Goal: Task Accomplishment & Management: Manage account settings

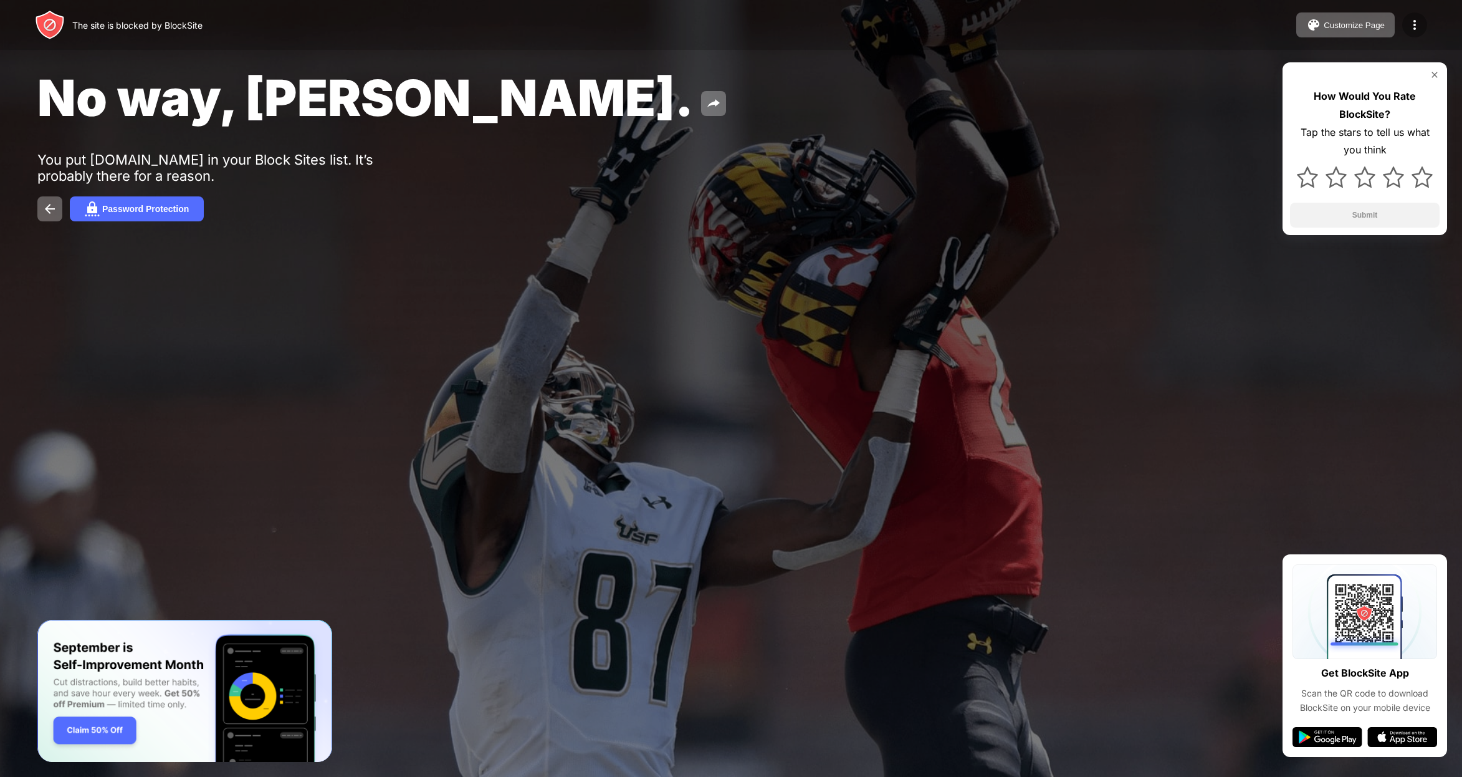
click at [1416, 26] on img at bounding box center [1414, 24] width 15 height 15
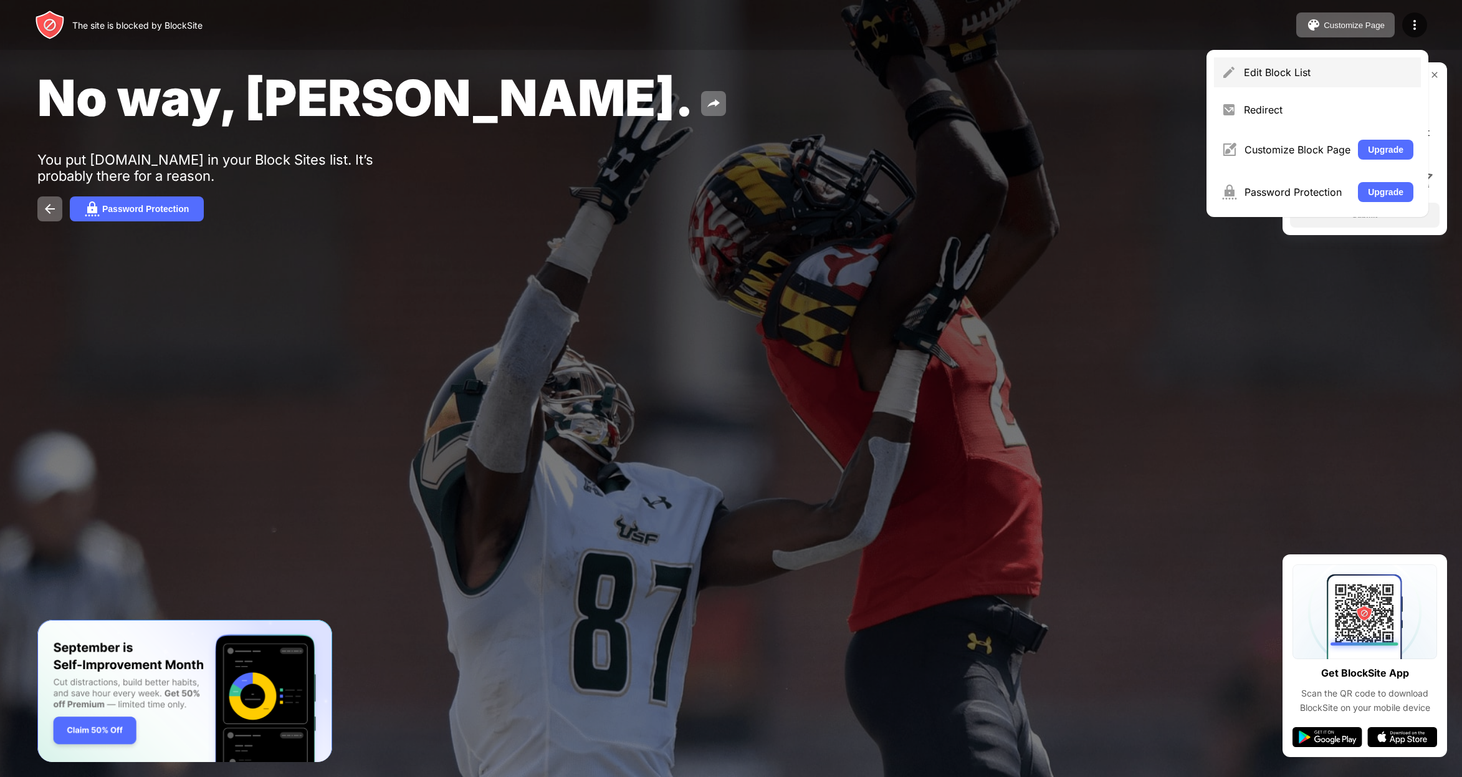
click at [1263, 73] on div "Edit Block List" at bounding box center [1329, 72] width 170 height 12
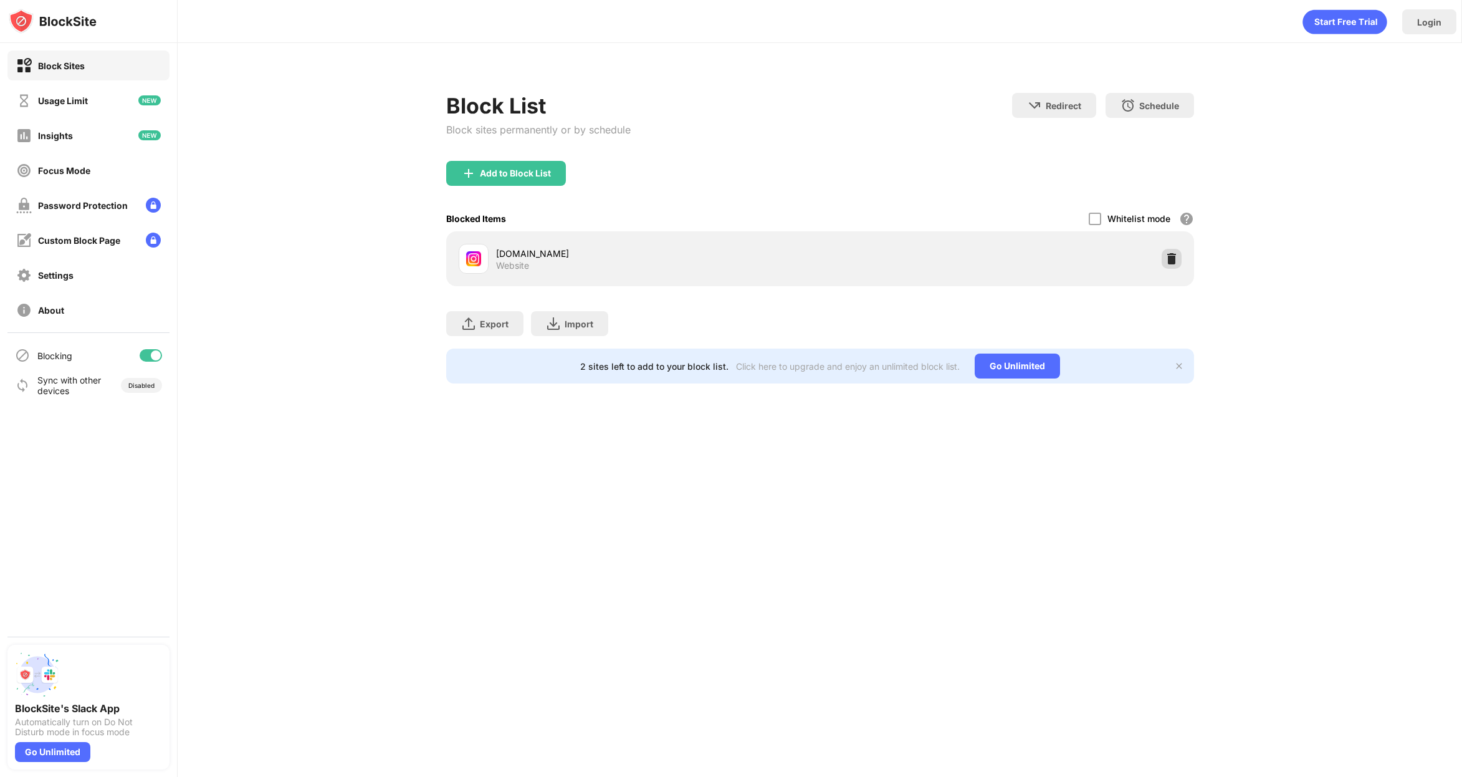
click at [1167, 257] on img at bounding box center [1172, 258] width 12 height 12
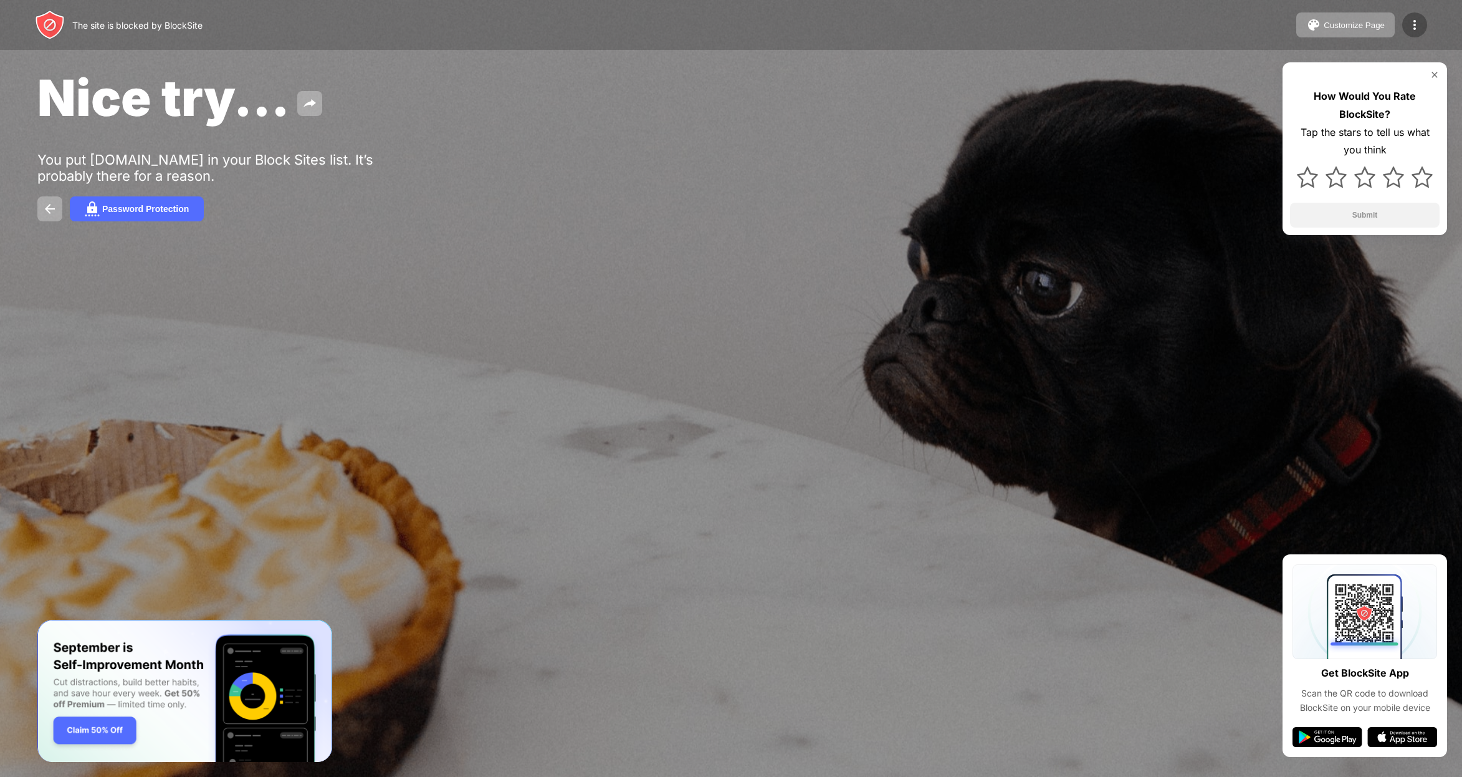
click at [1409, 21] on img at bounding box center [1414, 24] width 15 height 15
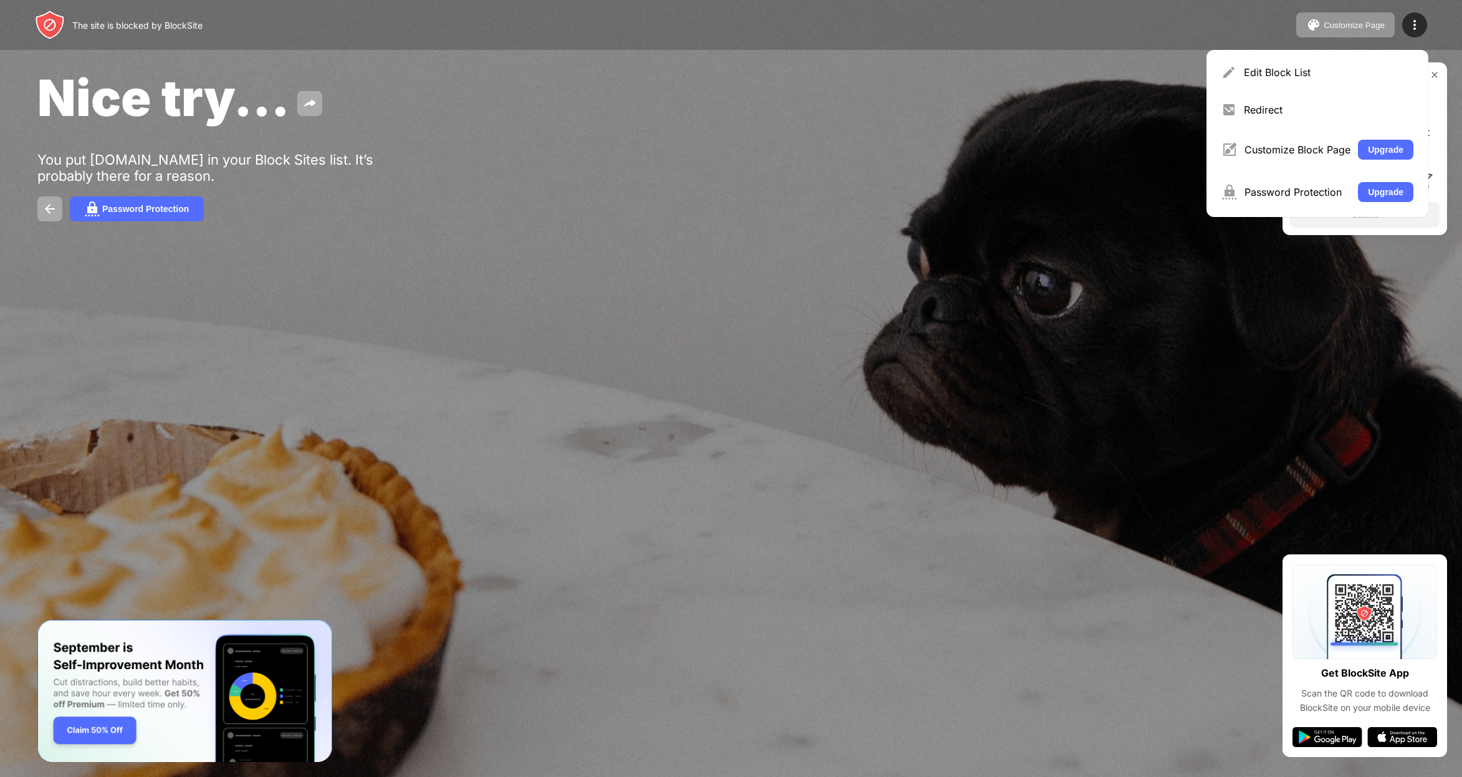
click at [1245, 71] on div "Edit Block List" at bounding box center [1329, 72] width 170 height 12
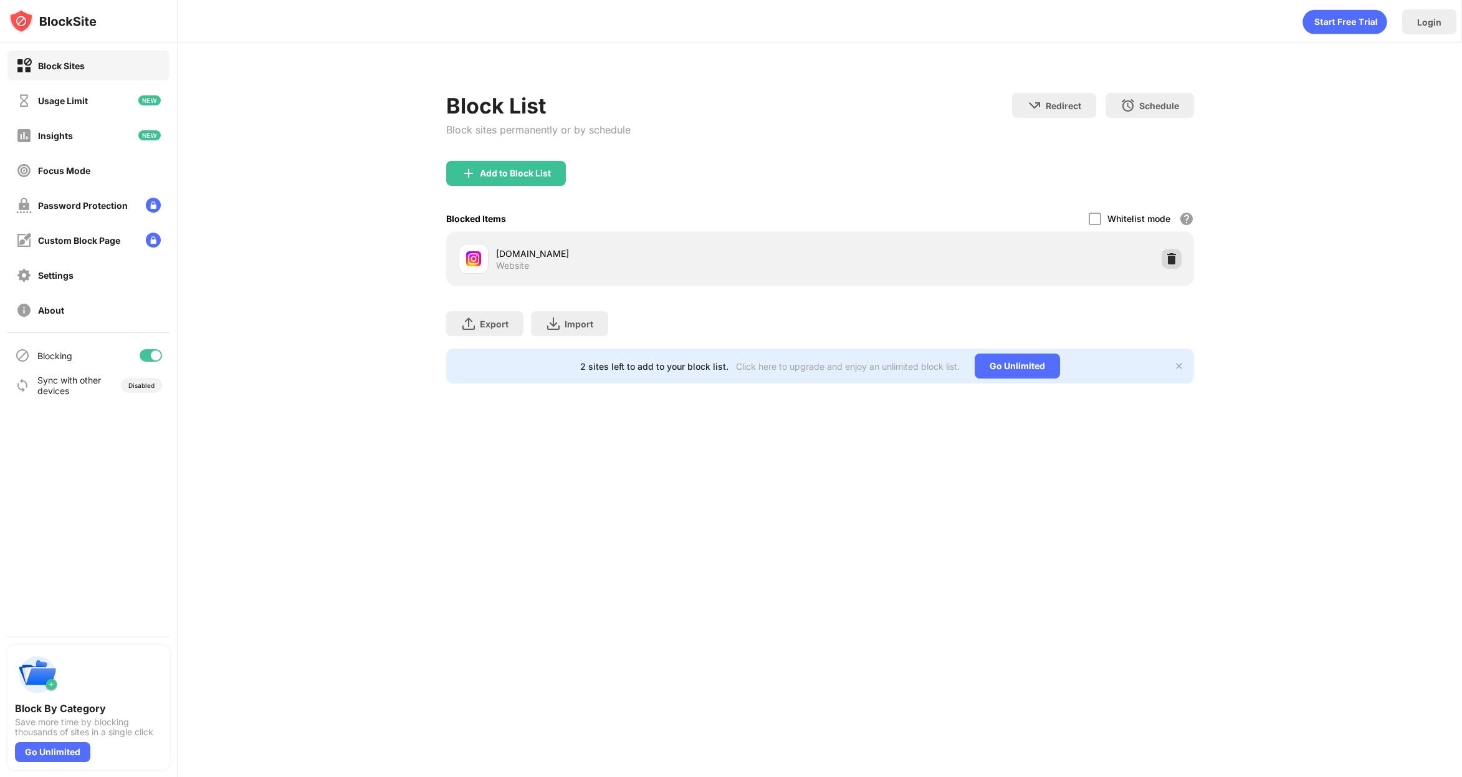
click at [1168, 266] on div at bounding box center [1172, 259] width 20 height 20
